Goal: Task Accomplishment & Management: Manage account settings

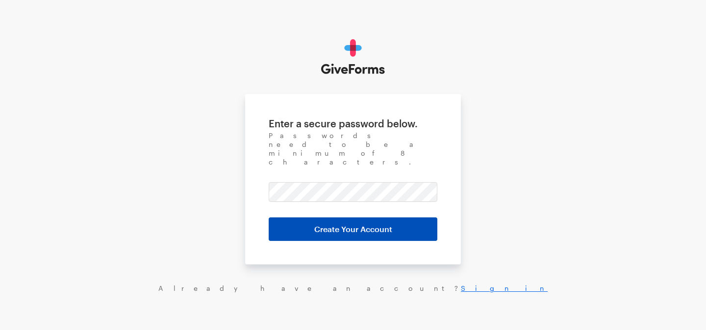
click at [338, 218] on input "Create Your Account" at bounding box center [353, 230] width 169 height 24
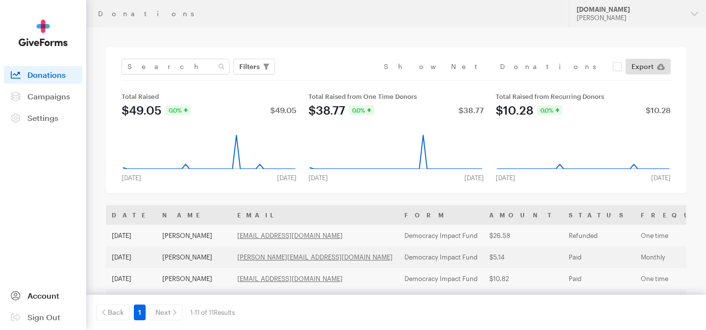
click at [62, 295] on link "Account" at bounding box center [43, 296] width 78 height 18
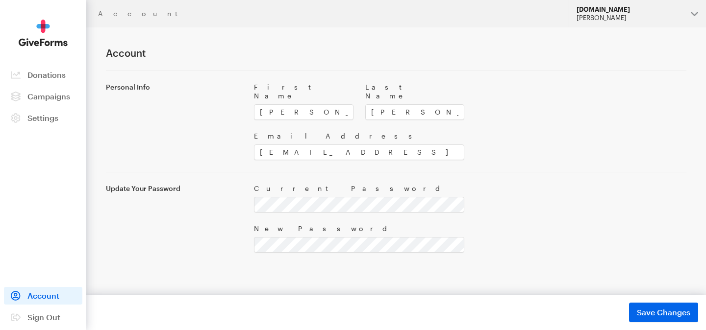
click at [604, 15] on div "Jules Kim" at bounding box center [629, 18] width 106 height 8
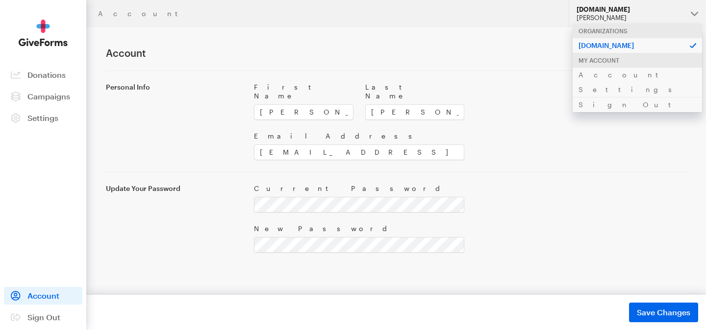
click at [497, 82] on div at bounding box center [581, 95] width 222 height 49
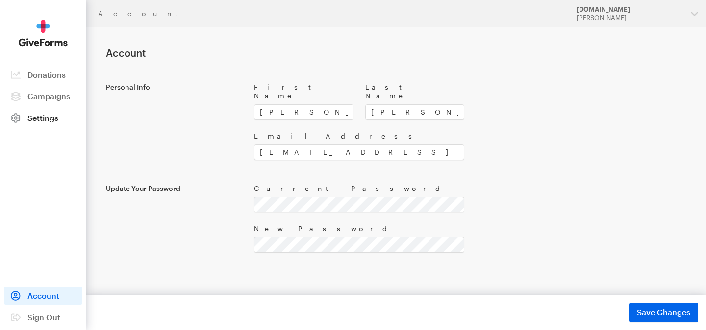
click at [43, 115] on span "Settings" at bounding box center [42, 117] width 31 height 9
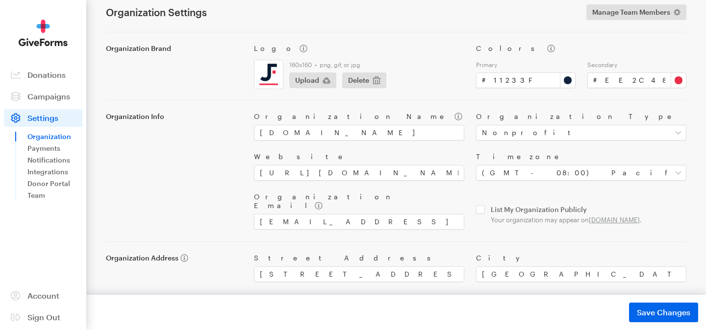
scroll to position [47, 0]
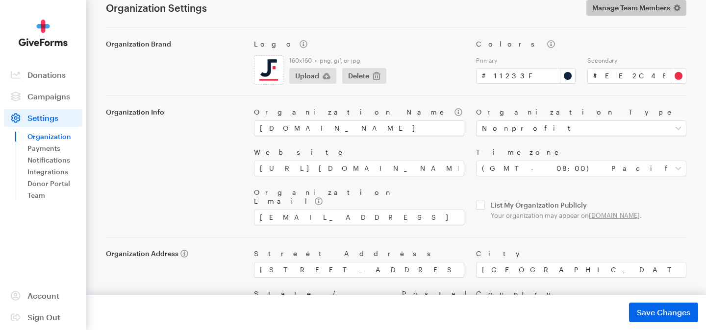
click at [599, 9] on span "Manage Team Members" at bounding box center [631, 8] width 78 height 12
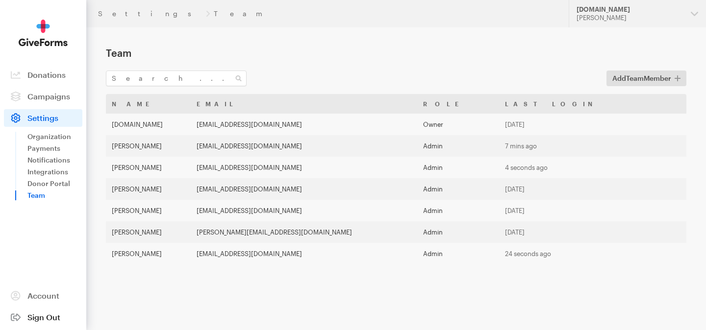
click at [55, 313] on span "Sign Out" at bounding box center [43, 317] width 33 height 9
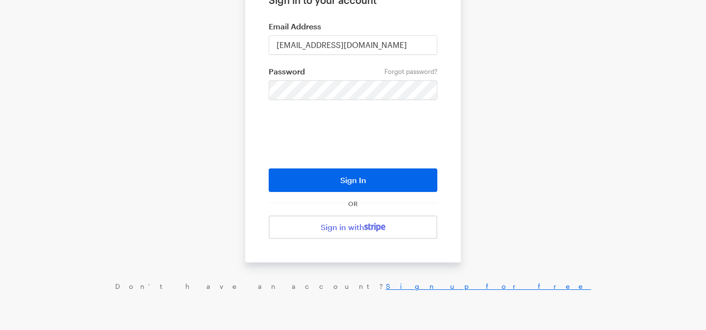
scroll to position [33, 0]
